Goal: Task Accomplishment & Management: Manage account settings

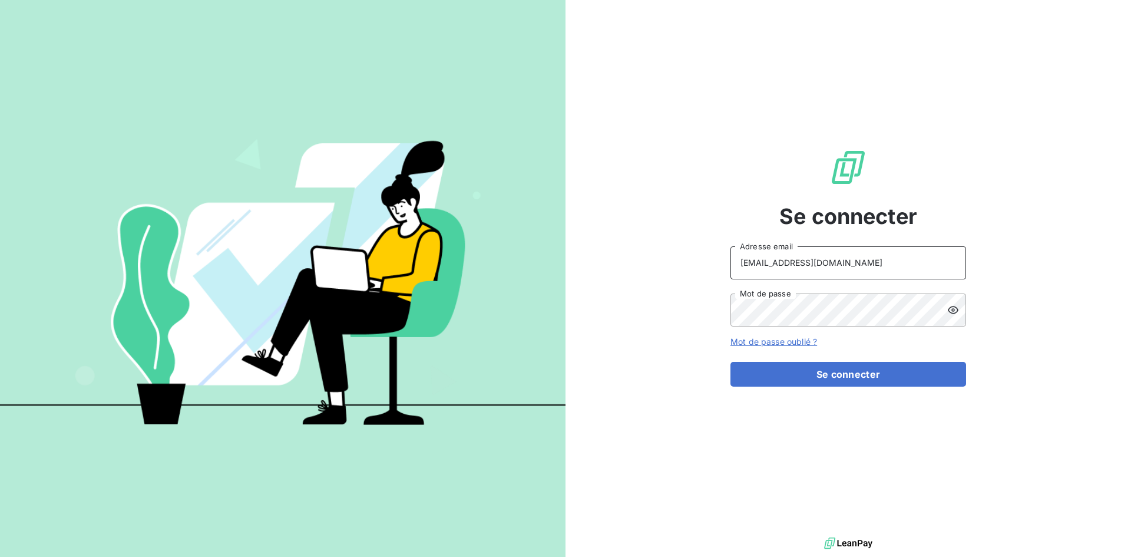
drag, startPoint x: 864, startPoint y: 264, endPoint x: 564, endPoint y: 226, distance: 302.2
click at [564, 226] on div "Se connecter [EMAIL_ADDRESS][DOMAIN_NAME] Adresse email Mot de passe Mot de pas…" at bounding box center [565, 278] width 1131 height 557
type input "[EMAIL_ADDRESS][DOMAIN_NAME]"
click at [859, 371] on button "Se connecter" at bounding box center [848, 374] width 236 height 25
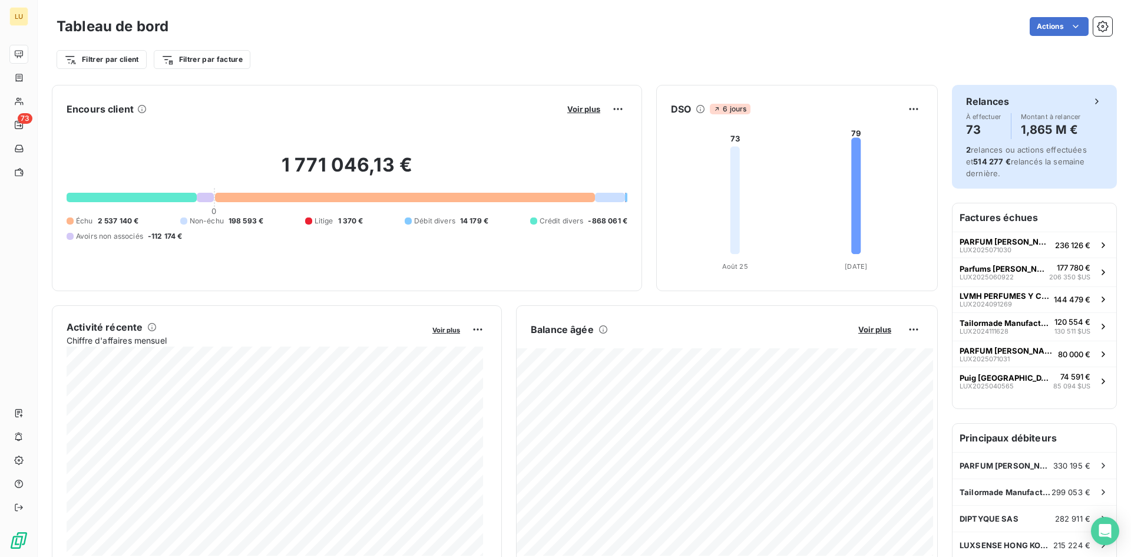
click at [1022, 183] on div "Relances À effectuer 73 Montant à relancer 1,865 M € 2 relances ou actions effe…" at bounding box center [1034, 137] width 165 height 104
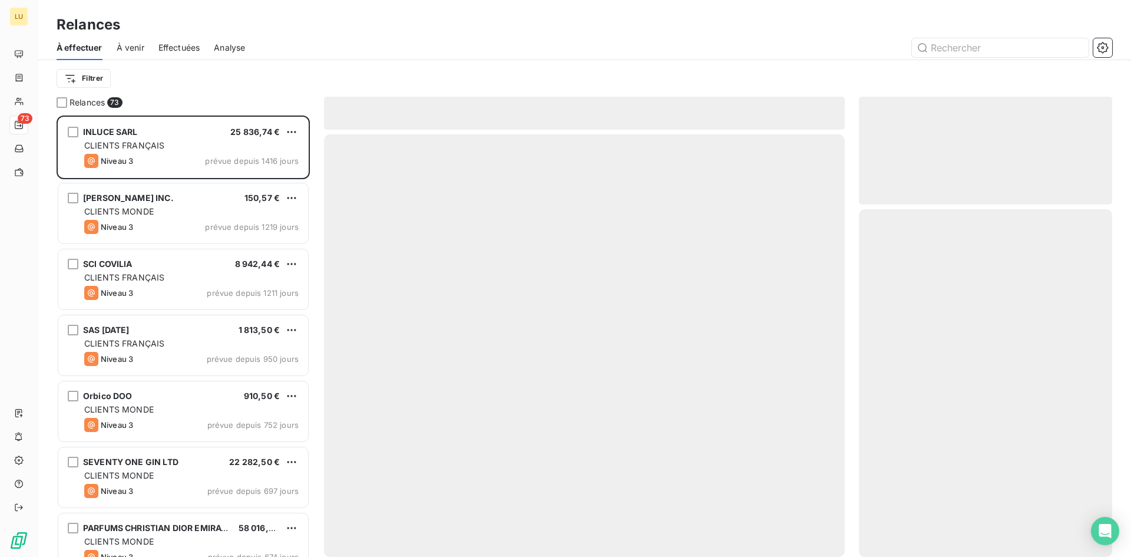
scroll to position [432, 244]
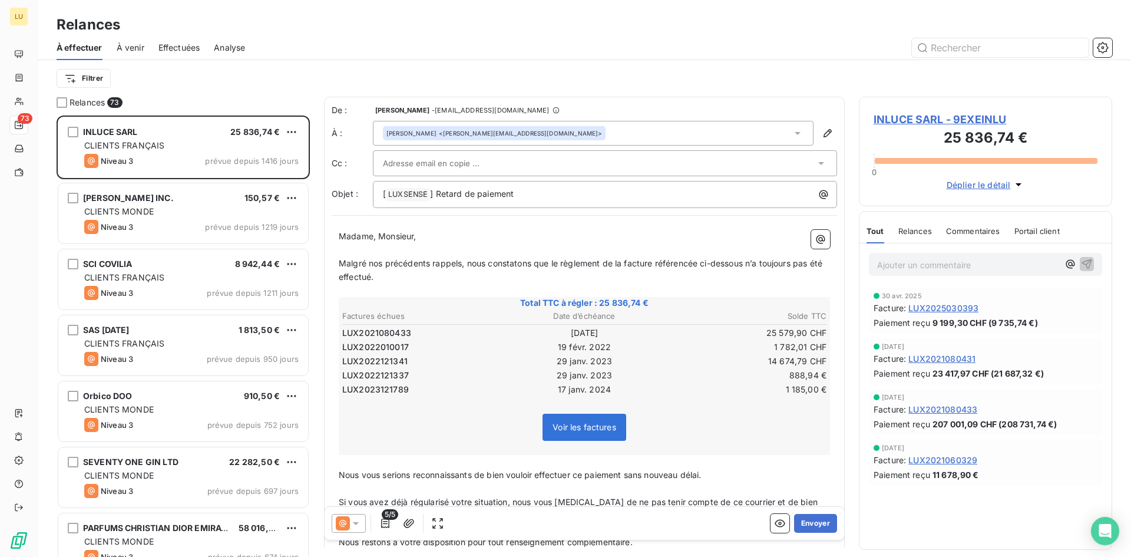
click at [191, 49] on span "Effectuées" at bounding box center [179, 48] width 42 height 12
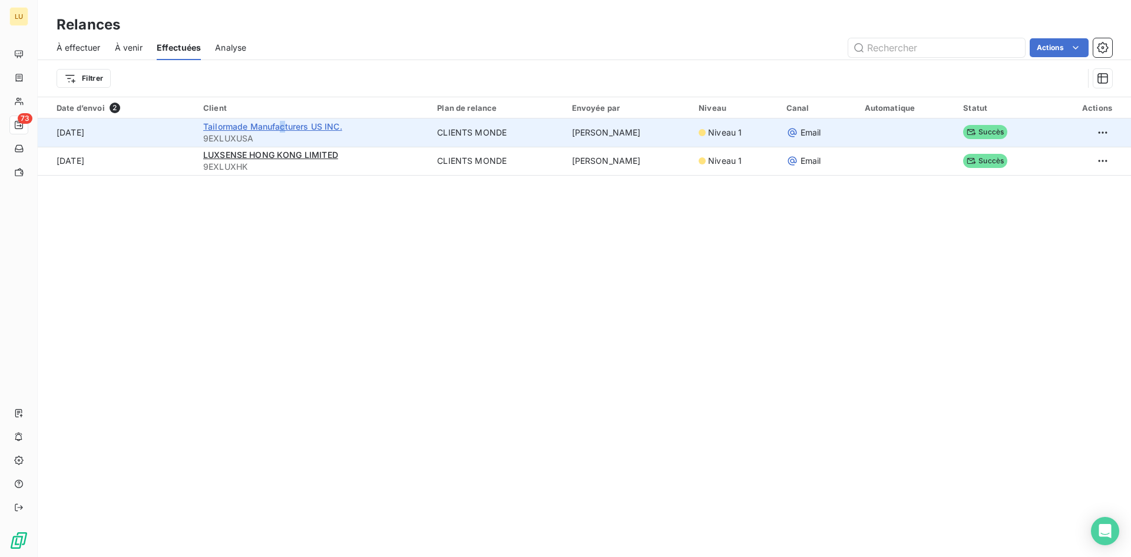
click at [280, 128] on span "Tailormade Manufacturers US INC." at bounding box center [272, 126] width 139 height 10
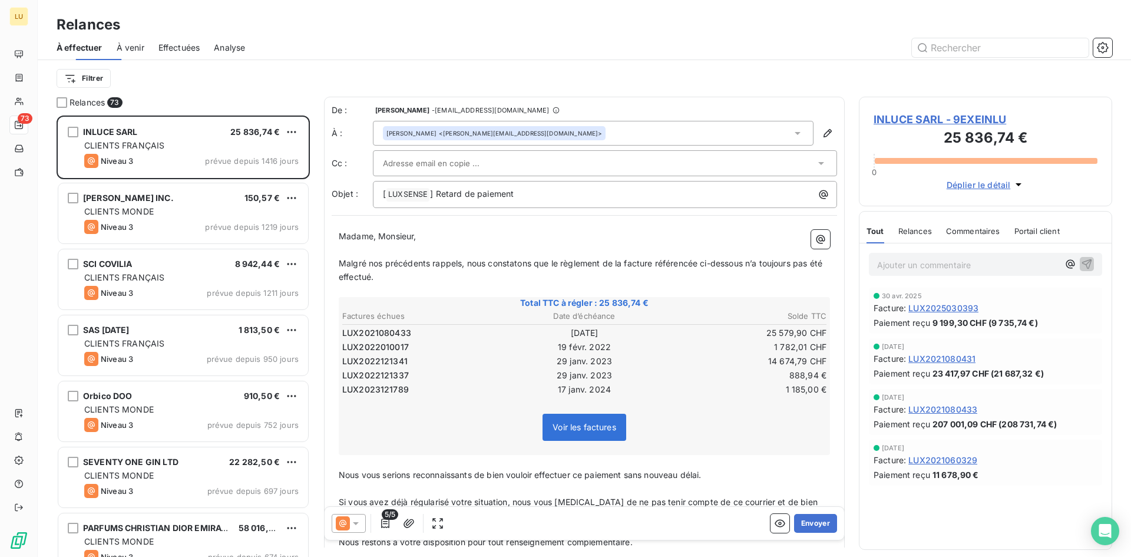
scroll to position [432, 244]
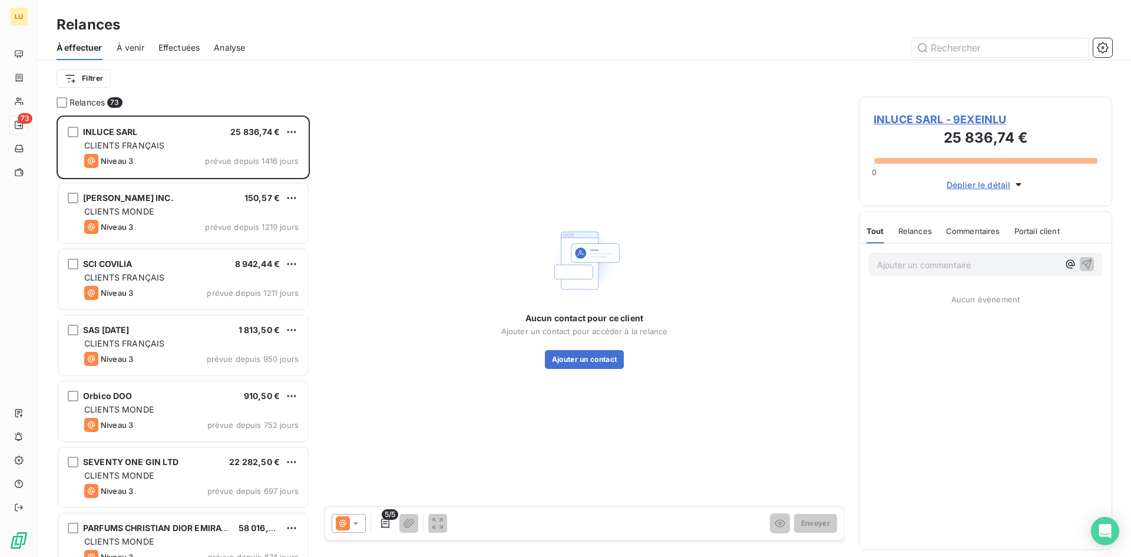
scroll to position [432, 244]
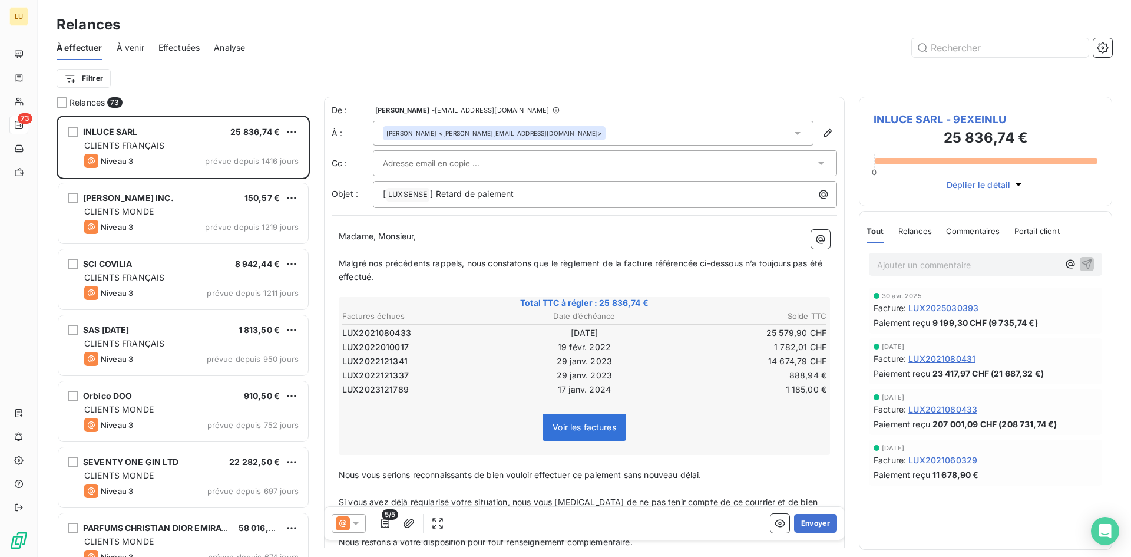
click at [404, 61] on div "Filtrer" at bounding box center [584, 78] width 1055 height 37
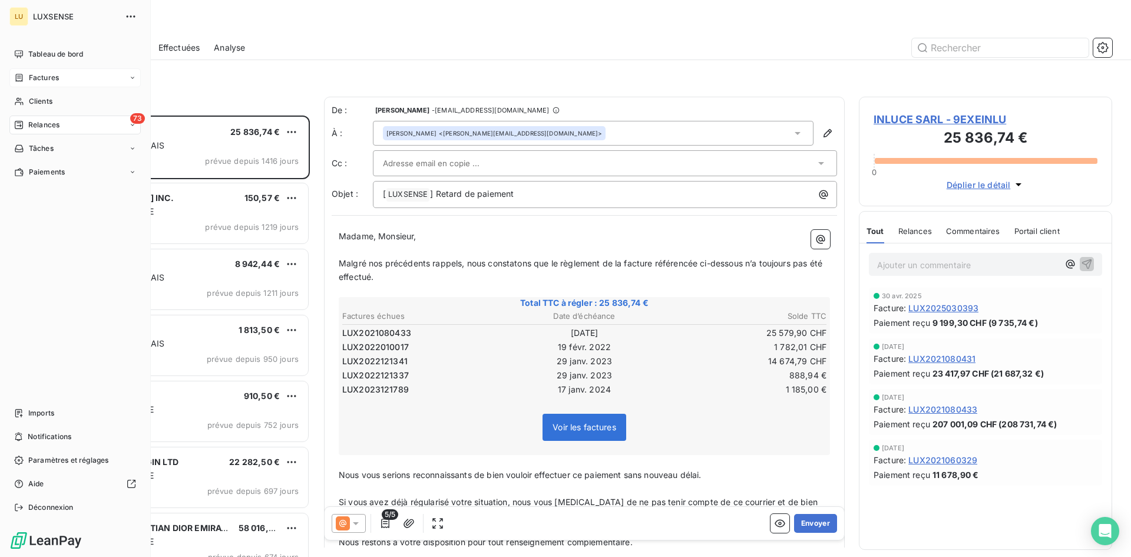
click at [29, 76] on span "Factures" at bounding box center [44, 77] width 30 height 11
click at [45, 55] on span "Tableau de bord" at bounding box center [55, 54] width 55 height 11
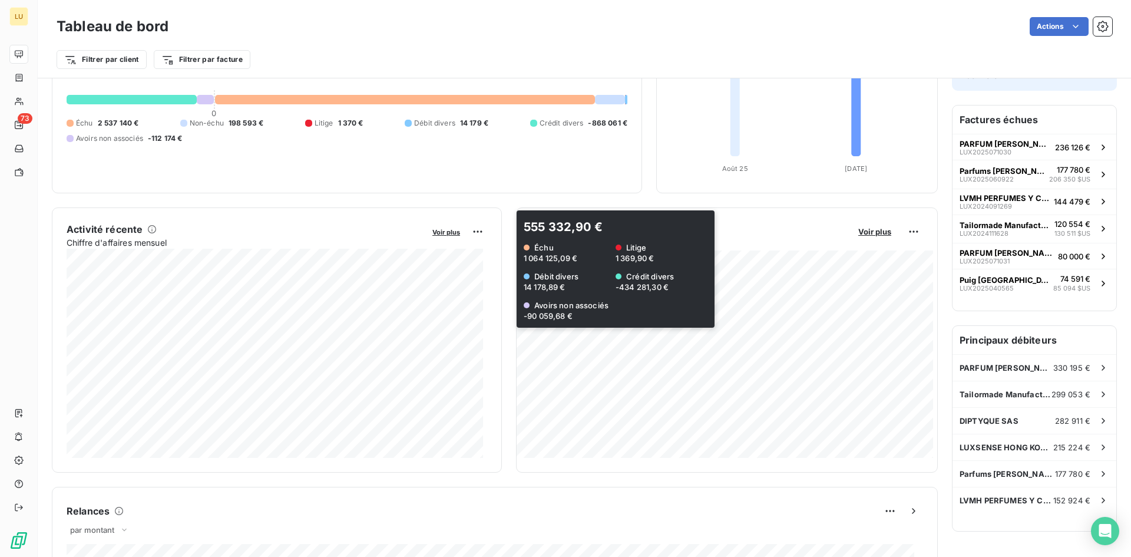
scroll to position [118, 0]
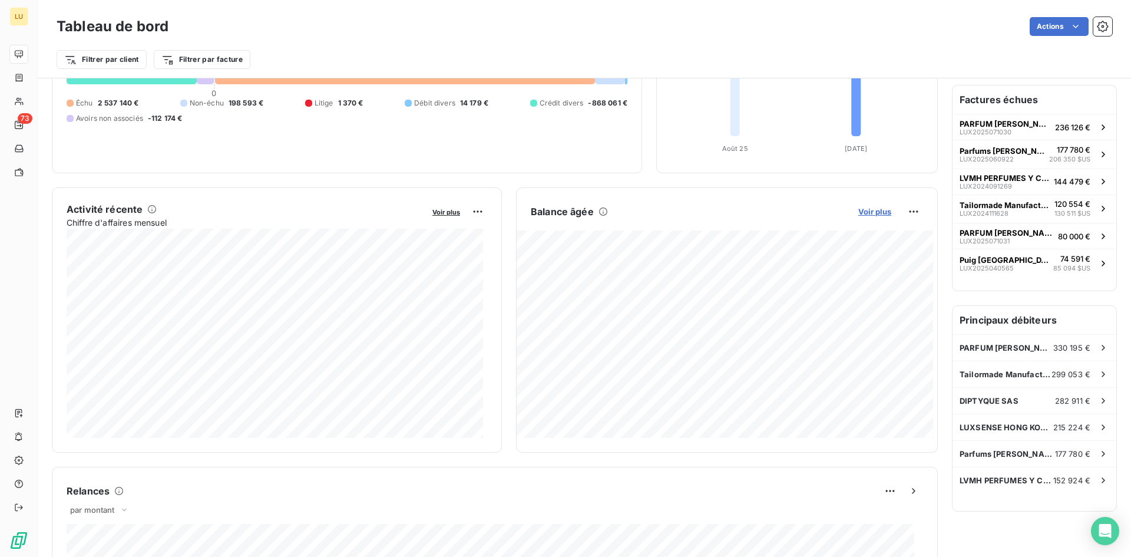
click at [873, 213] on span "Voir plus" at bounding box center [874, 211] width 33 height 9
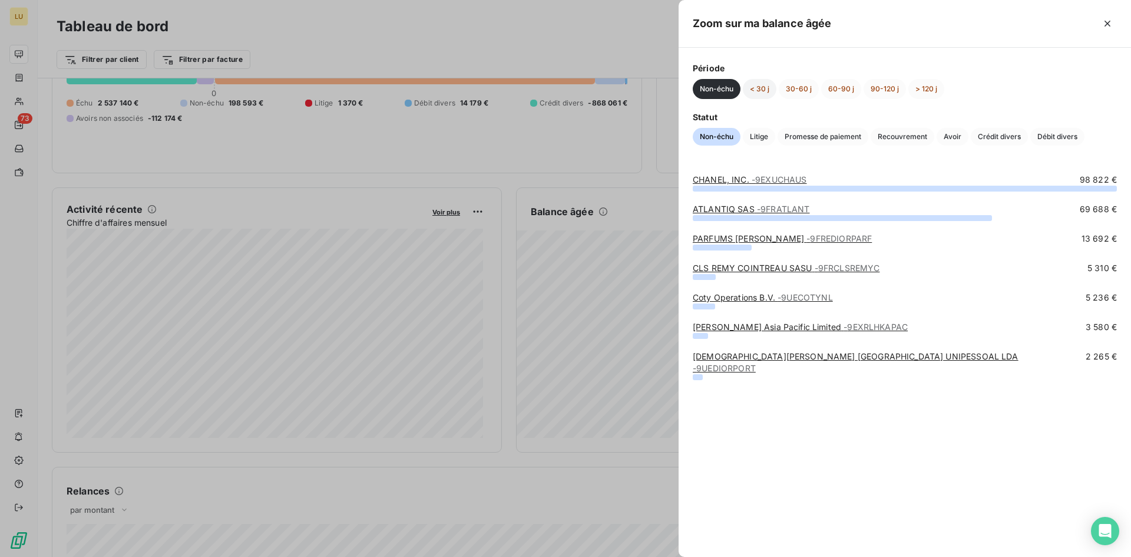
click at [764, 94] on button "< 30 j" at bounding box center [760, 89] width 34 height 20
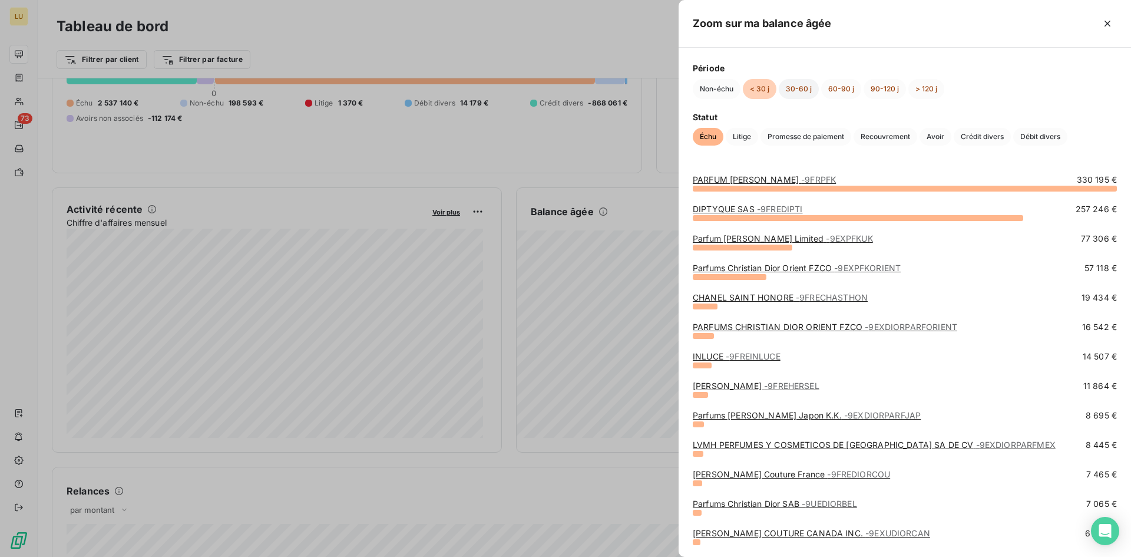
click at [810, 92] on button "30-60 j" at bounding box center [799, 89] width 40 height 20
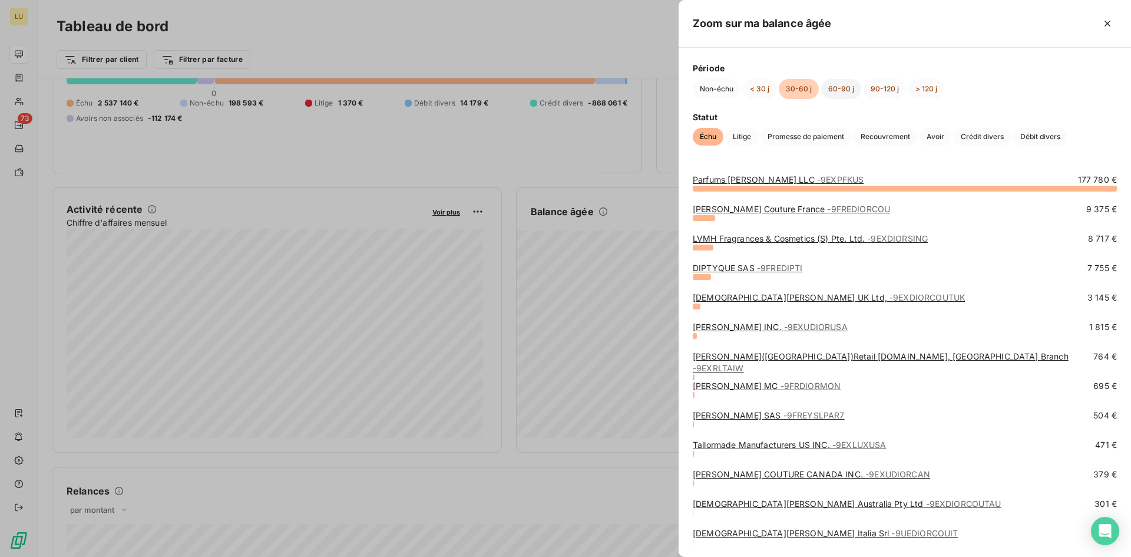
click at [853, 95] on button "60-90 j" at bounding box center [841, 89] width 40 height 20
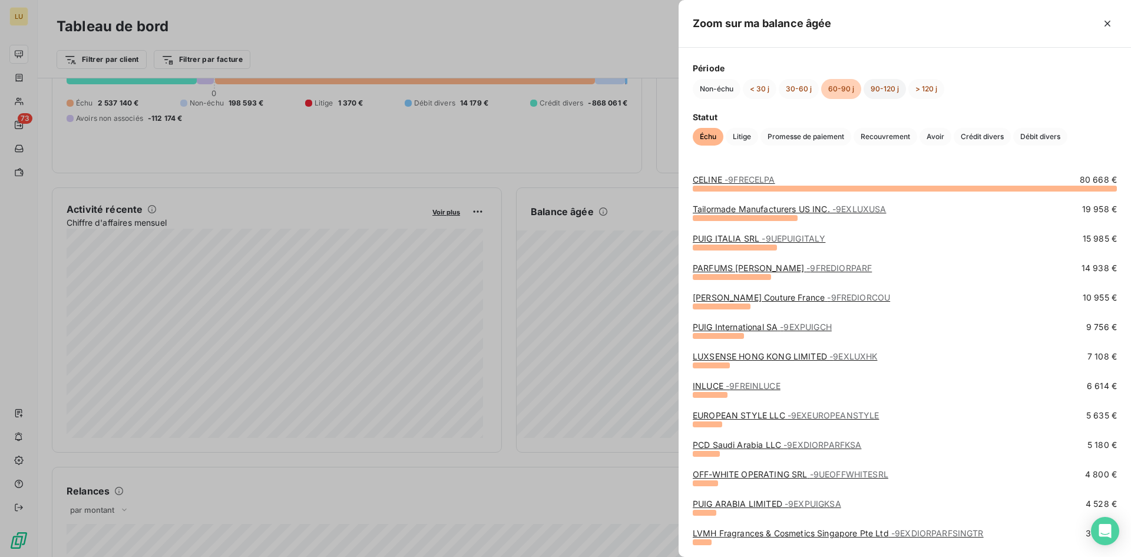
click at [883, 91] on button "90-120 j" at bounding box center [884, 89] width 42 height 20
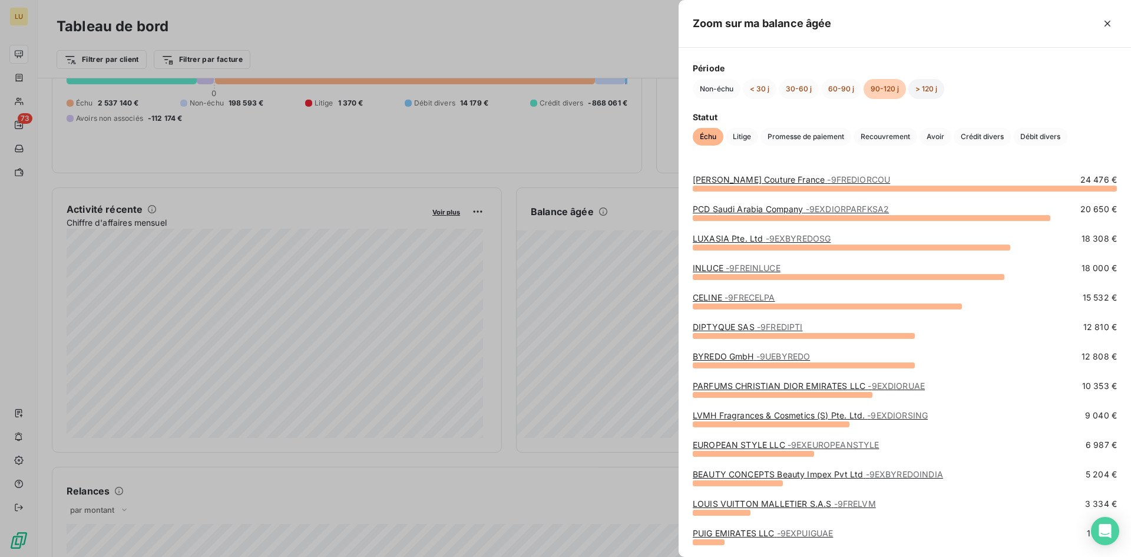
click at [933, 88] on button "> 120 j" at bounding box center [926, 89] width 36 height 20
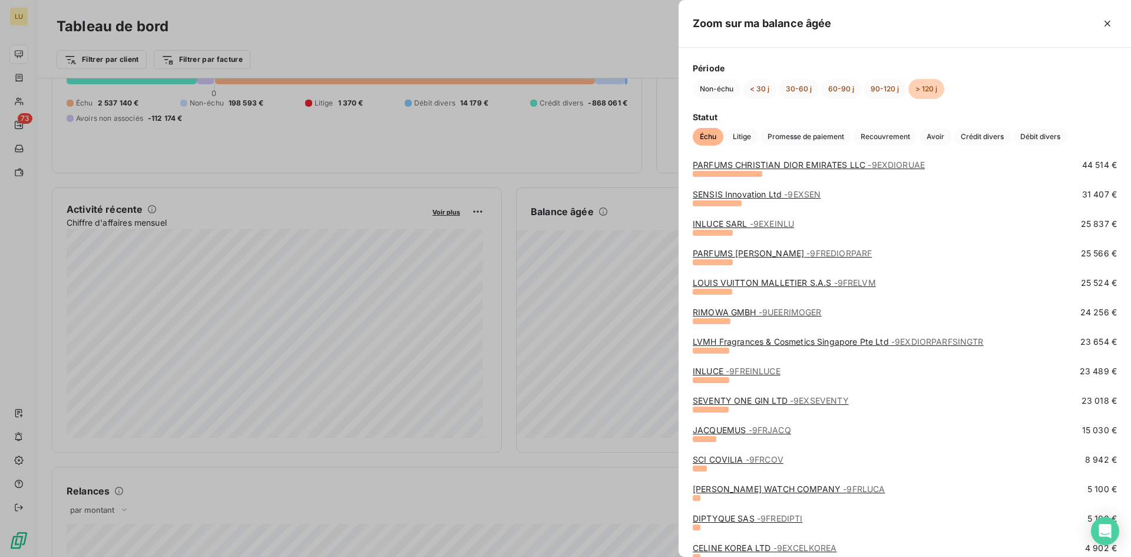
scroll to position [177, 0]
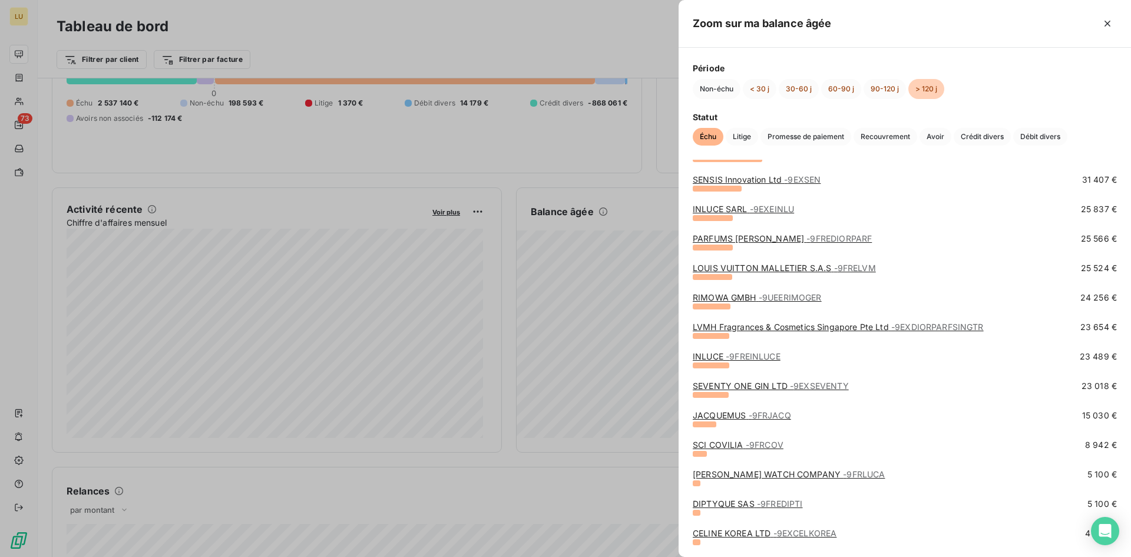
click at [753, 354] on span "- 9FREINLUCE" at bounding box center [753, 356] width 55 height 10
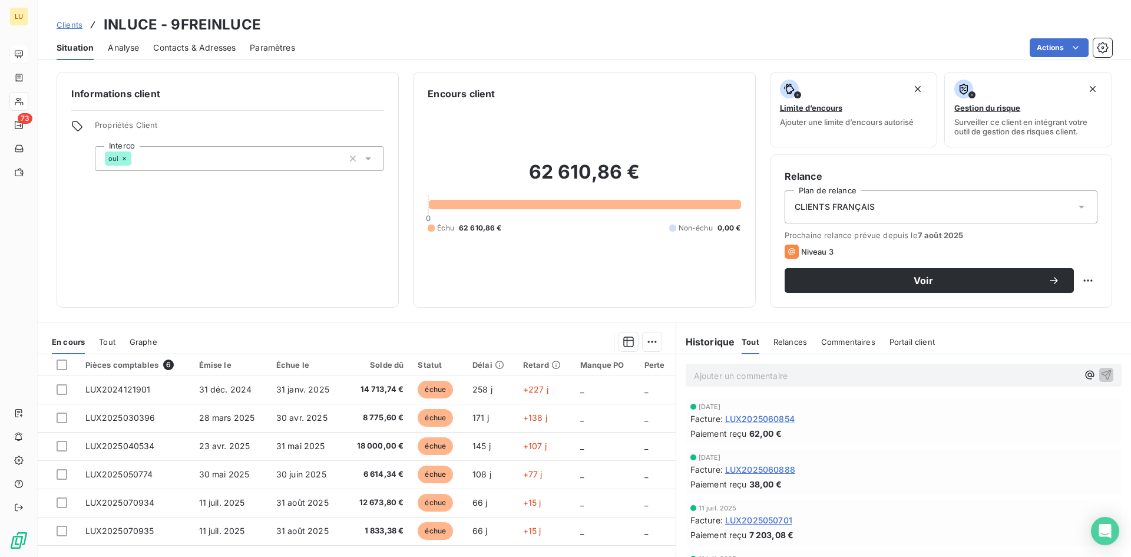
click at [282, 50] on span "Paramètres" at bounding box center [272, 48] width 45 height 12
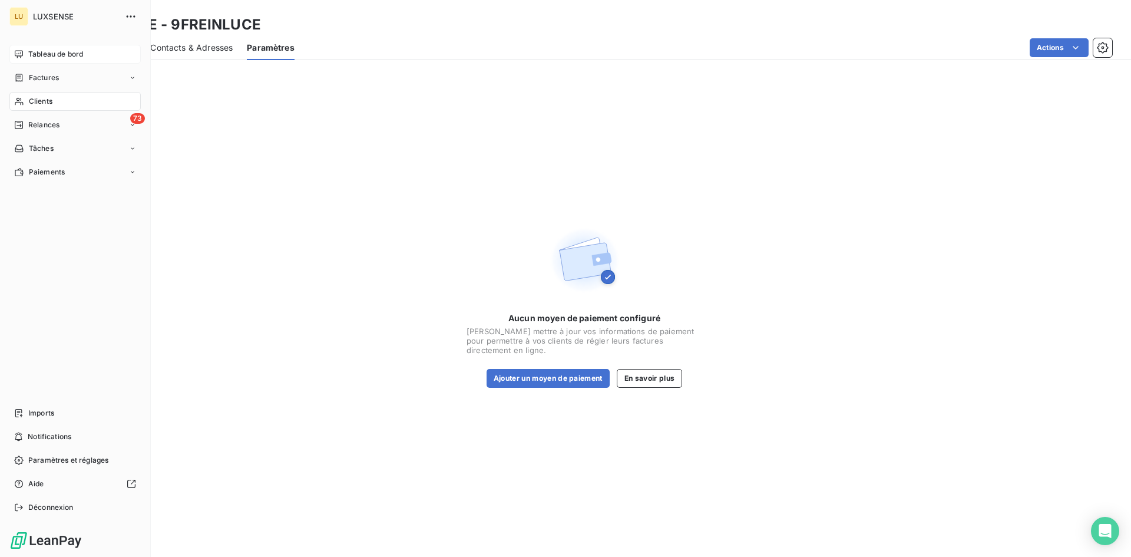
click at [25, 51] on div "Tableau de bord" at bounding box center [74, 54] width 131 height 19
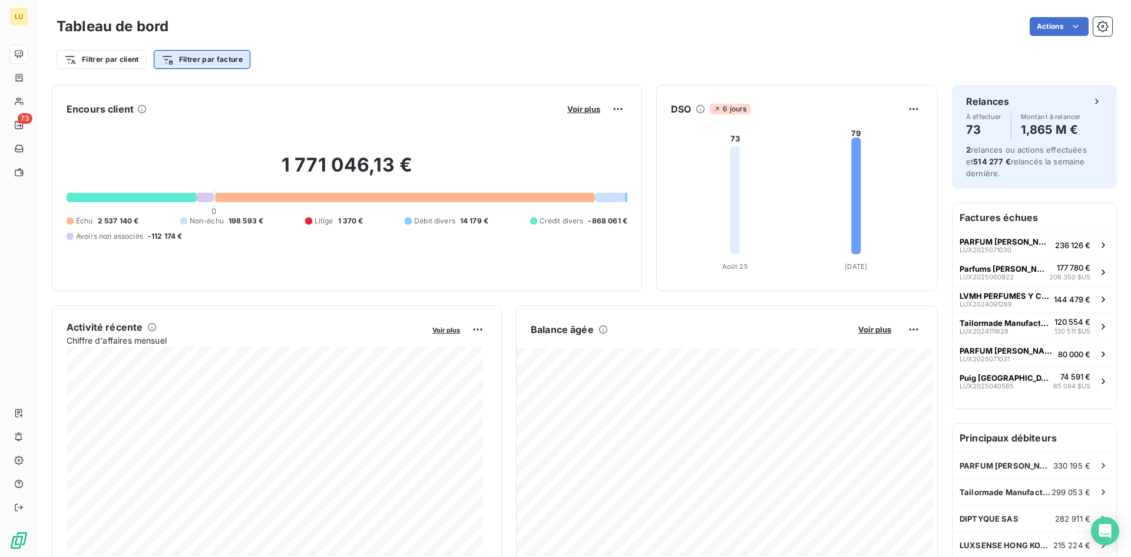
click at [190, 62] on html "LU 73 Tableau de bord Actions Filtrer par client Filtrer par facture Encours cl…" at bounding box center [565, 278] width 1131 height 557
click at [450, 70] on html "LU 73 Tableau de bord Actions Filtrer par client Filtrer par facture Rechercher…" at bounding box center [565, 278] width 1131 height 557
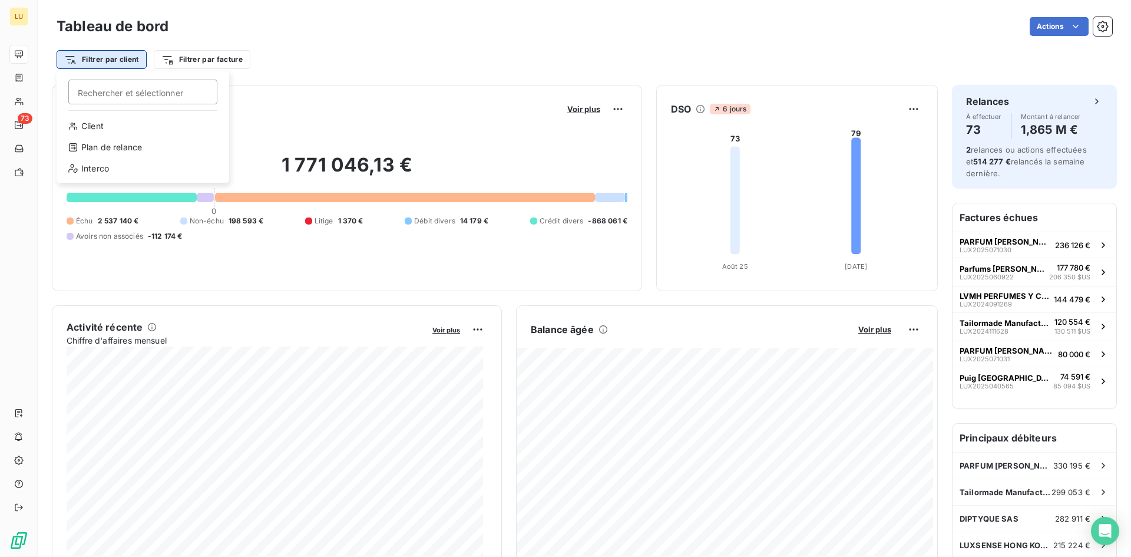
click at [120, 58] on html "LU 73 Tableau de bord Actions Filtrer par client [PERSON_NAME] et sélectionner …" at bounding box center [565, 278] width 1131 height 557
click at [160, 163] on div "Interco" at bounding box center [142, 168] width 163 height 19
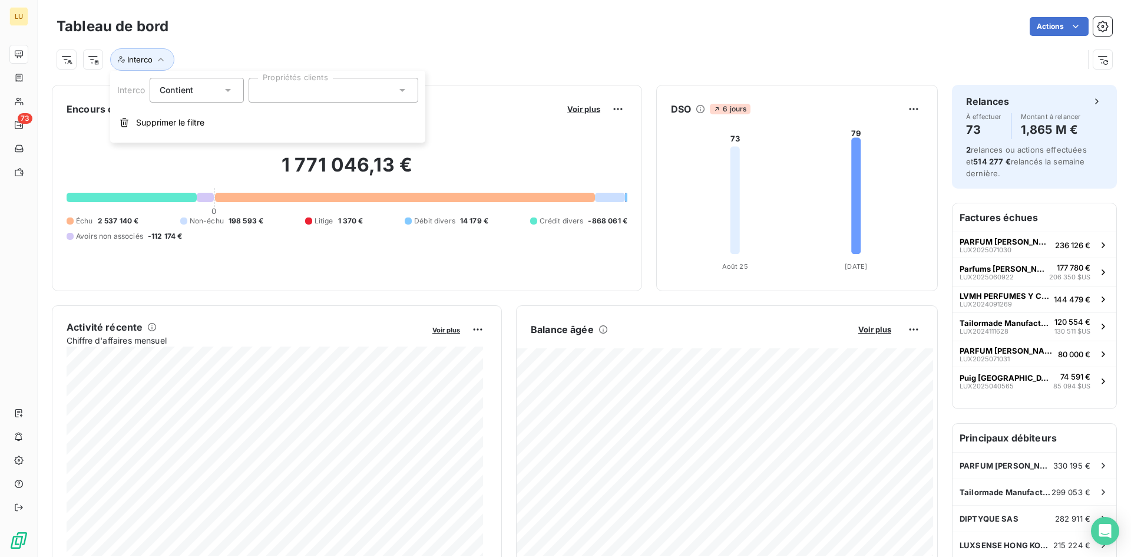
click at [508, 54] on div "Interco" at bounding box center [570, 59] width 1026 height 22
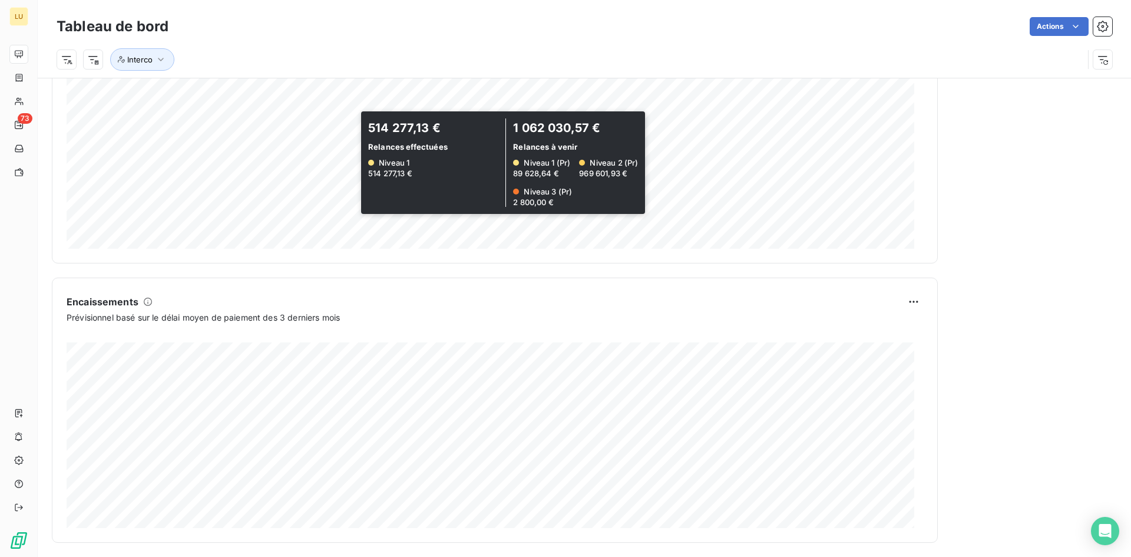
scroll to position [591, 0]
